Goal: Transaction & Acquisition: Purchase product/service

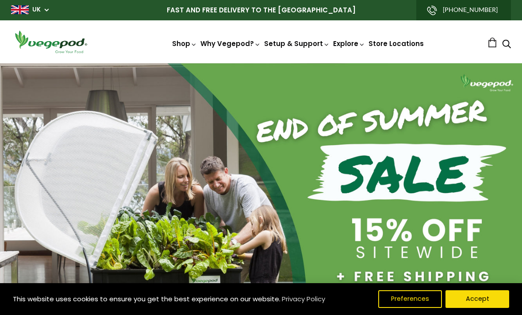
click at [39, 8] on link "UK" at bounding box center [36, 9] width 8 height 9
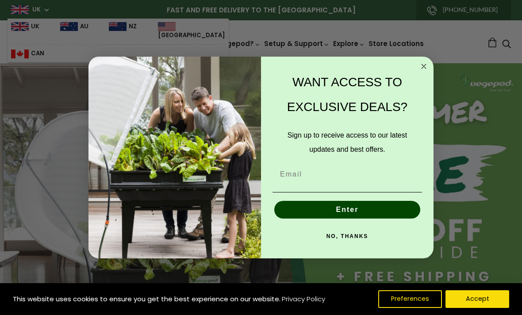
scroll to position [0, 123]
click at [419, 65] on icon "Close dialog" at bounding box center [424, 66] width 11 height 11
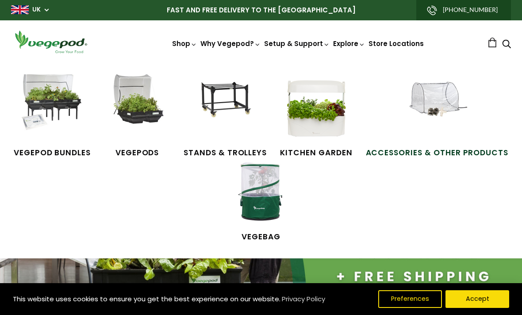
click at [410, 151] on span "Accessories & Other Products" at bounding box center [437, 153] width 143 height 12
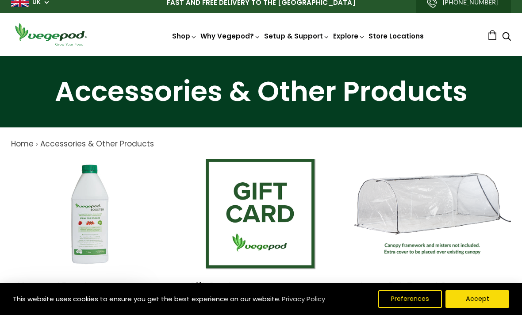
click at [56, 198] on img at bounding box center [90, 214] width 111 height 111
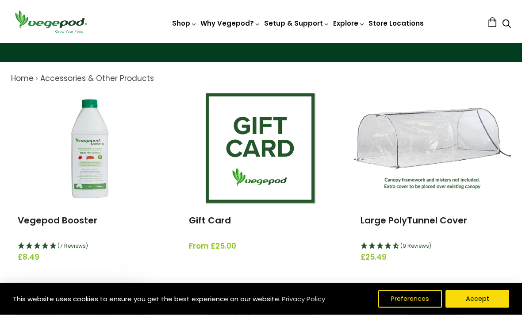
scroll to position [77, 0]
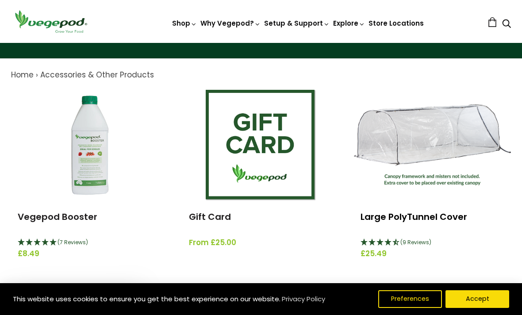
click at [402, 220] on link "Large PolyTunnel Cover" at bounding box center [414, 217] width 107 height 12
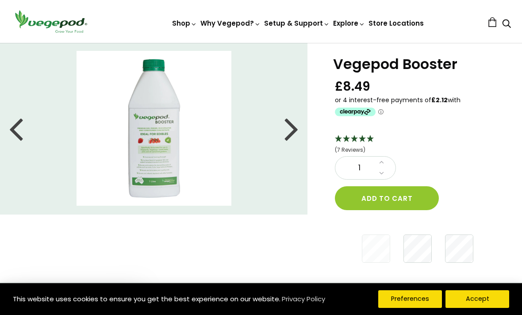
click at [413, 299] on button "Preferences" at bounding box center [410, 299] width 64 height 18
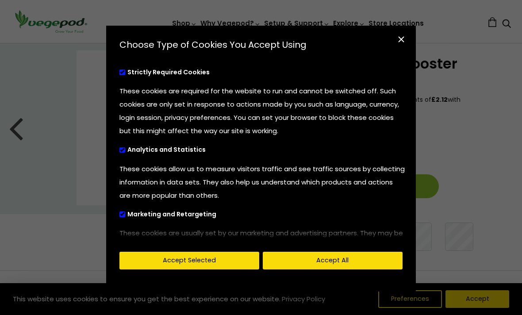
click at [168, 269] on button "Accept Selected" at bounding box center [189, 261] width 140 height 18
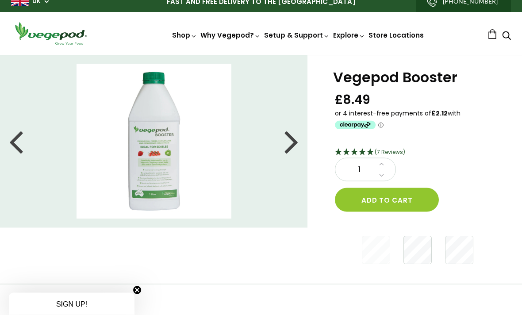
scroll to position [0, 0]
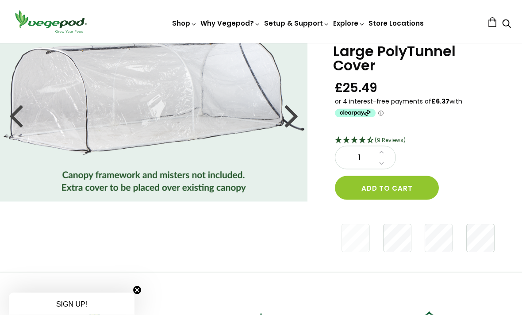
scroll to position [35, 0]
click at [292, 122] on div at bounding box center [291, 115] width 14 height 40
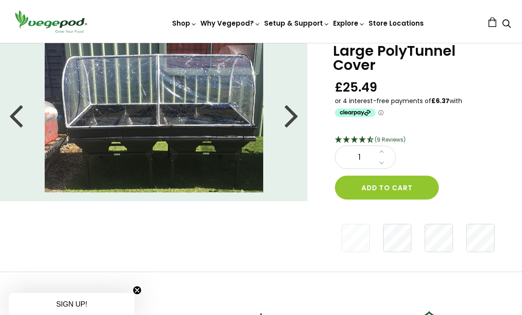
click at [297, 119] on div at bounding box center [291, 115] width 14 height 40
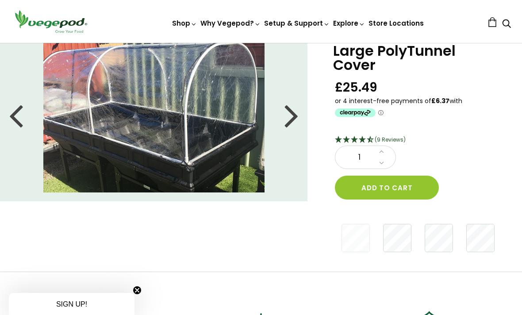
click at [296, 117] on div at bounding box center [291, 115] width 14 height 40
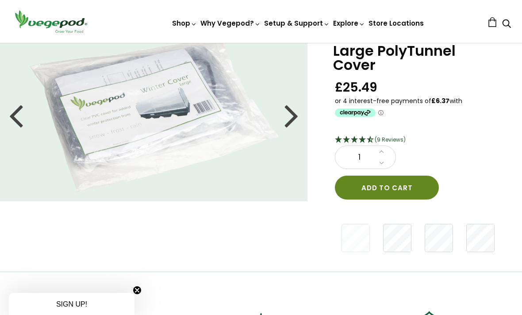
click at [385, 187] on button "Add to cart" at bounding box center [387, 188] width 104 height 24
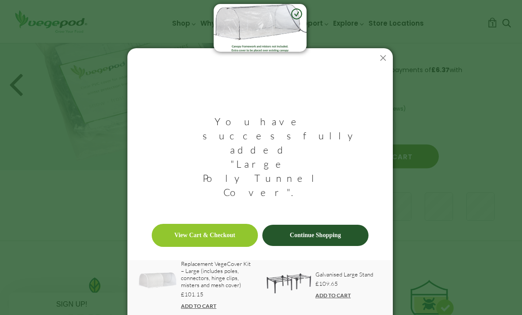
scroll to position [66, 0]
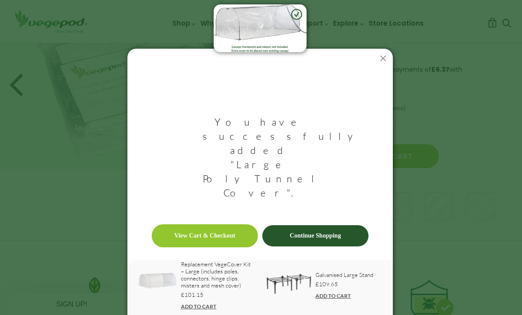
click at [327, 225] on link "Continue Shopping" at bounding box center [315, 235] width 106 height 21
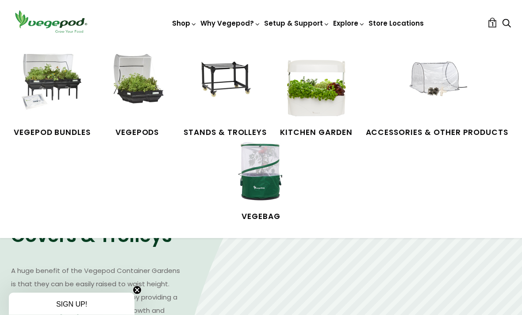
scroll to position [381, 0]
click at [431, 129] on span "Accessories & Other Products" at bounding box center [437, 133] width 143 height 12
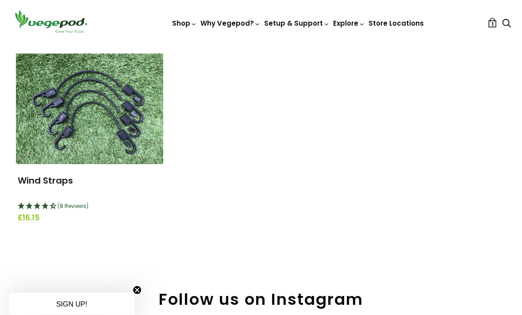
scroll to position [1147, 0]
click at [56, 157] on img at bounding box center [89, 109] width 147 height 111
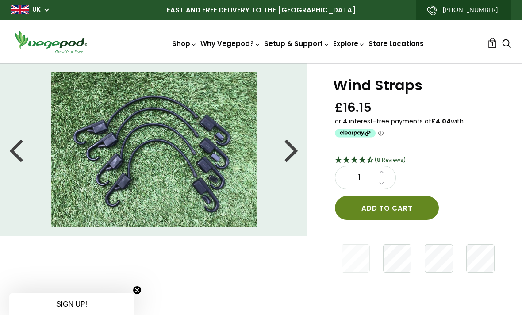
click at [394, 204] on button "Add to cart" at bounding box center [387, 208] width 104 height 24
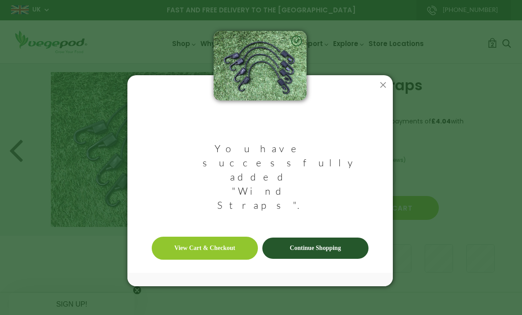
click at [321, 238] on link "Continue Shopping" at bounding box center [315, 248] width 106 height 21
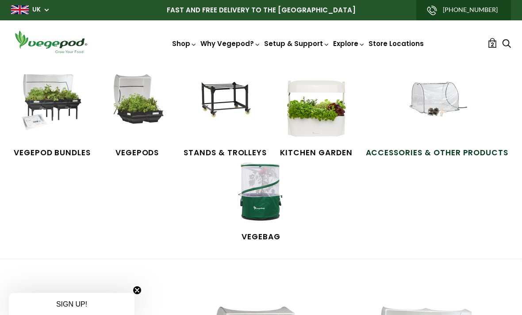
click at [434, 151] on span "Accessories & Other Products" at bounding box center [437, 153] width 143 height 12
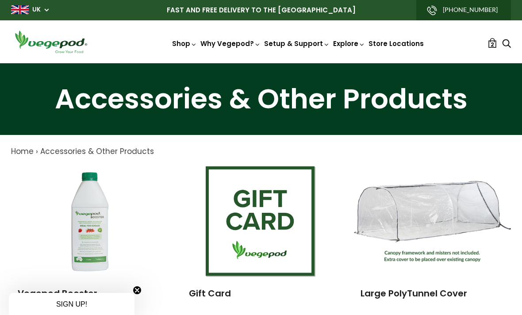
click at [489, 47] on link "2" at bounding box center [493, 43] width 10 height 10
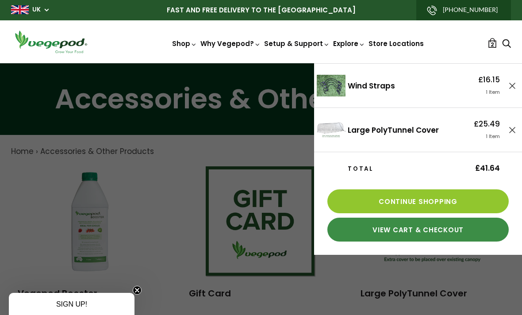
click at [417, 226] on link "View Cart & Checkout" at bounding box center [417, 230] width 181 height 24
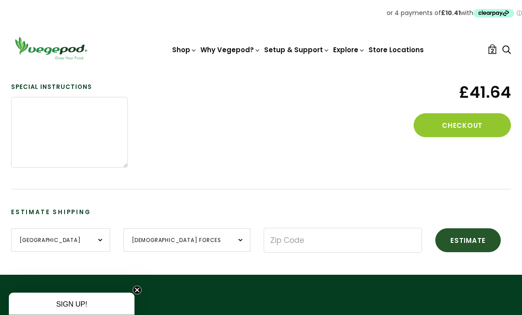
scroll to position [284, 0]
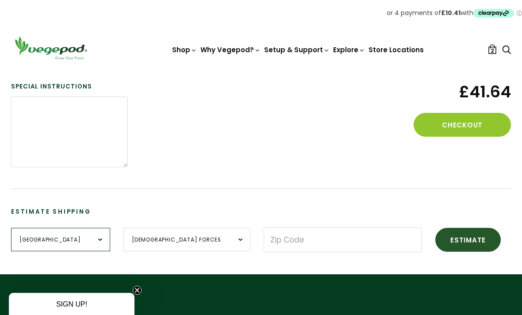
click at [85, 239] on select "United Kingdom --- Guernsey Isle of Man Jersey United Kingdom" at bounding box center [60, 239] width 99 height 23
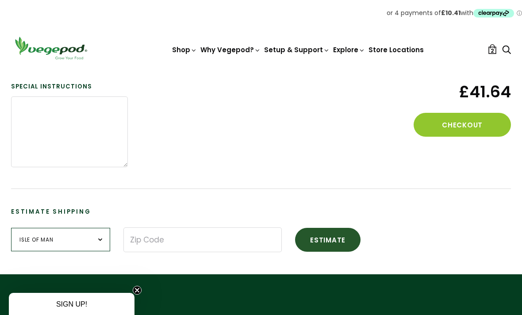
click at [87, 237] on select "United Kingdom --- Guernsey Isle of Man Jersey United Kingdom" at bounding box center [60, 239] width 99 height 23
select select "United Kingdom"
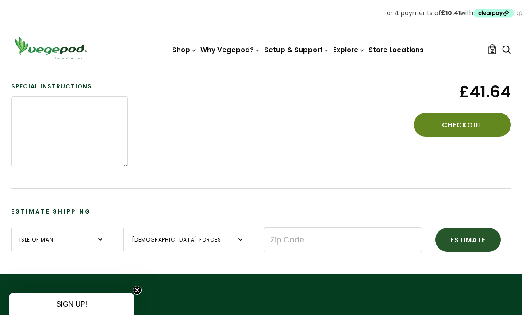
click at [463, 127] on button "Checkout" at bounding box center [462, 125] width 97 height 24
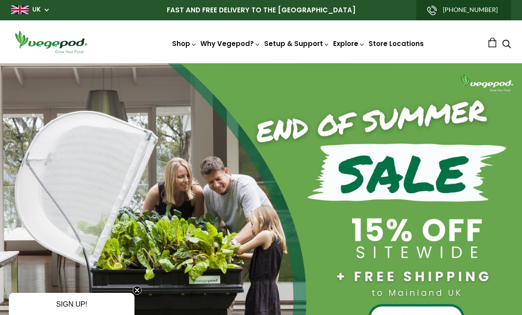
scroll to position [0, 123]
